Goal: Transaction & Acquisition: Purchase product/service

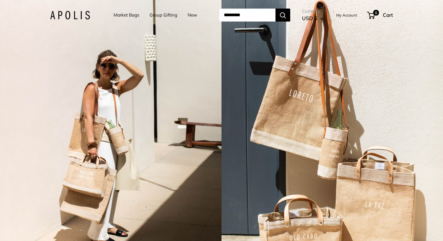
click at [123, 16] on link "Market Bags" at bounding box center [127, 15] width 26 height 8
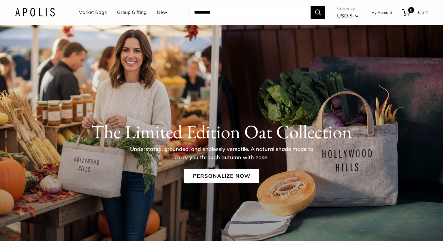
click at [92, 13] on link "Market Bags" at bounding box center [93, 12] width 28 height 9
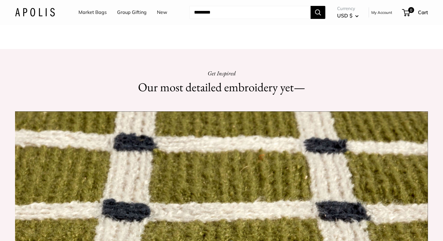
scroll to position [466, 0]
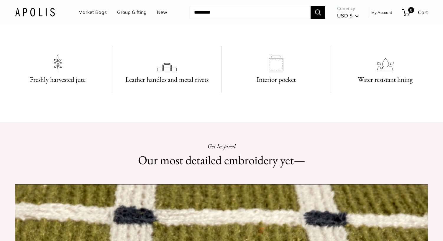
scroll to position [371, 0]
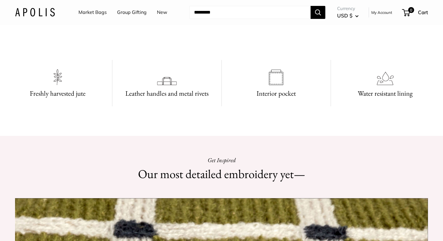
click at [211, 48] on video at bounding box center [221, 25] width 89 height 44
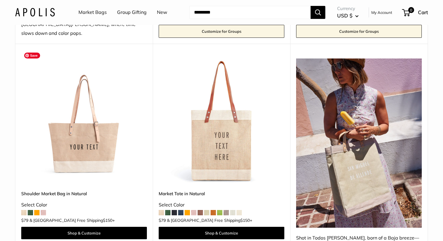
scroll to position [292, 0]
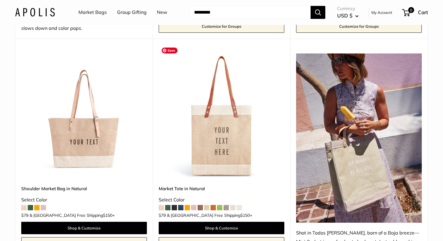
click at [0, 0] on img at bounding box center [0, 0] width 0 height 0
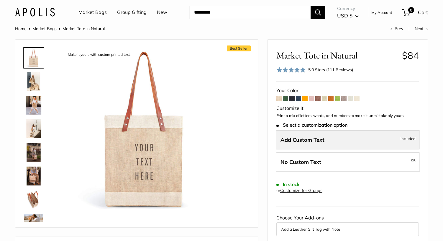
click at [301, 143] on label "Add Custom Text Included" at bounding box center [348, 139] width 144 height 19
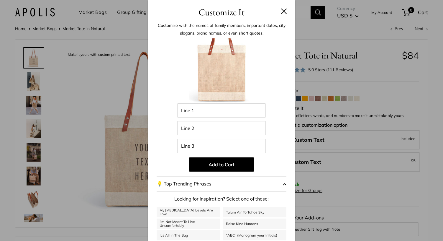
click at [285, 13] on button at bounding box center [284, 11] width 6 height 6
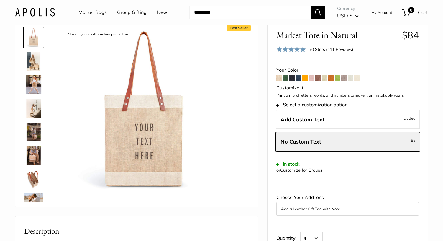
scroll to position [18, 0]
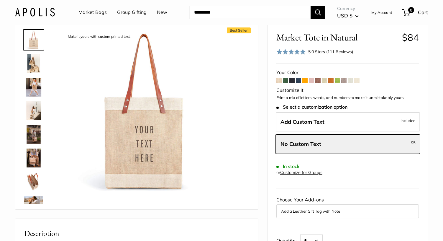
click at [357, 81] on span at bounding box center [357, 80] width 5 height 5
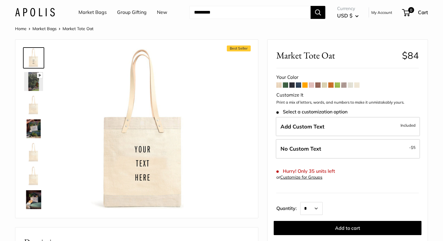
click at [320, 86] on span at bounding box center [318, 84] width 5 height 5
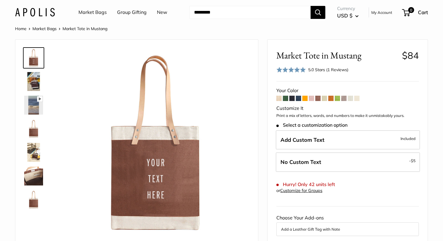
click at [305, 99] on span at bounding box center [305, 98] width 5 height 5
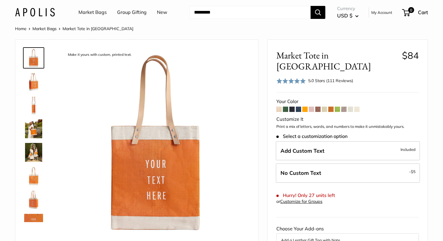
click at [318, 107] on span at bounding box center [318, 109] width 5 height 5
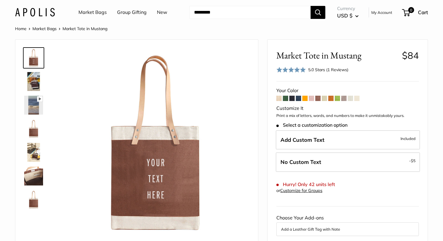
click at [344, 99] on span at bounding box center [344, 98] width 5 height 5
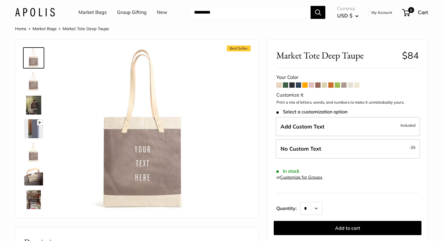
click at [357, 86] on span at bounding box center [357, 84] width 5 height 5
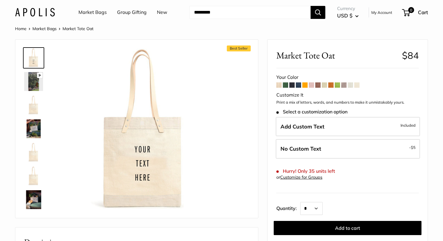
click at [349, 85] on span at bounding box center [350, 84] width 5 height 5
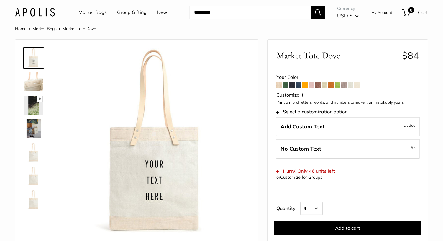
click at [278, 84] on span at bounding box center [279, 84] width 5 height 5
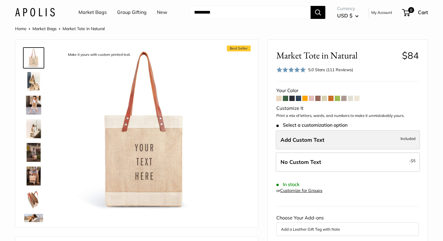
click at [293, 139] on span "Add Custom Text" at bounding box center [303, 139] width 44 height 7
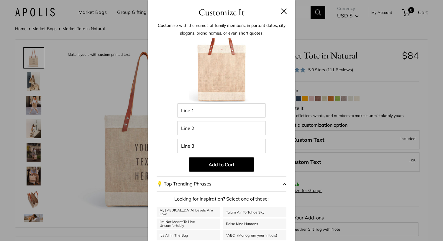
click at [282, 14] on h3 "Customize It" at bounding box center [222, 12] width 130 height 14
click at [283, 12] on button at bounding box center [284, 11] width 6 height 6
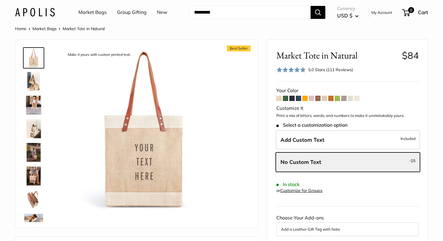
click at [286, 98] on span at bounding box center [285, 98] width 5 height 5
